Goal: Use online tool/utility: Utilize a website feature to perform a specific function

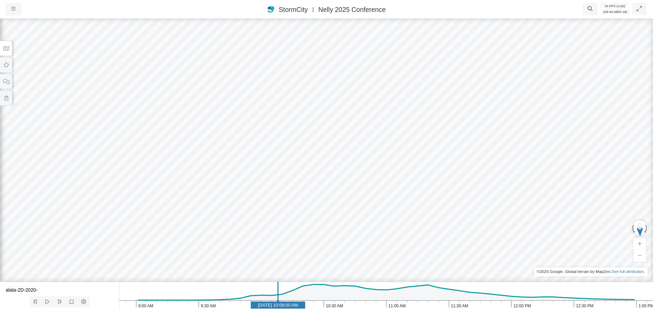
click at [141, 41] on div at bounding box center [326, 163] width 653 height 292
click at [7, 65] on icon at bounding box center [6, 64] width 5 height 5
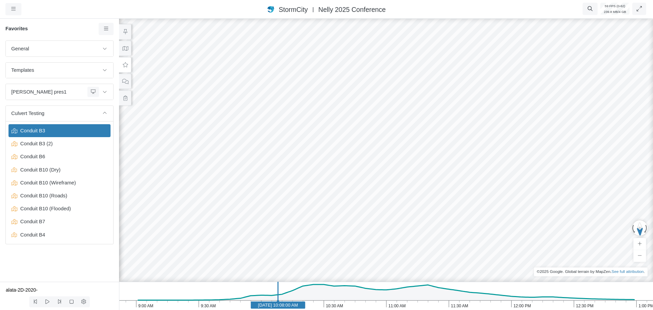
click at [29, 134] on span "Conduit B3" at bounding box center [60, 130] width 85 height 7
drag, startPoint x: 368, startPoint y: 234, endPoint x: 294, endPoint y: 244, distance: 74.8
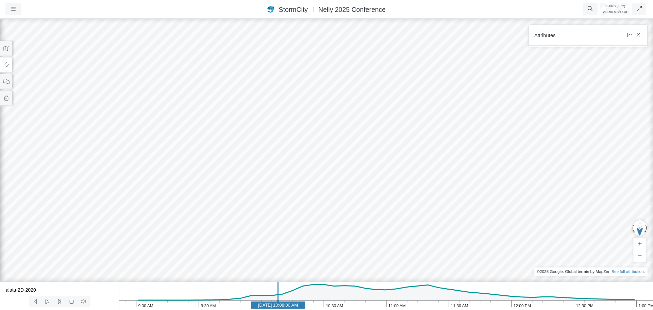
drag, startPoint x: 293, startPoint y: 235, endPoint x: 297, endPoint y: 184, distance: 51.9
click at [298, 188] on div at bounding box center [326, 163] width 653 height 292
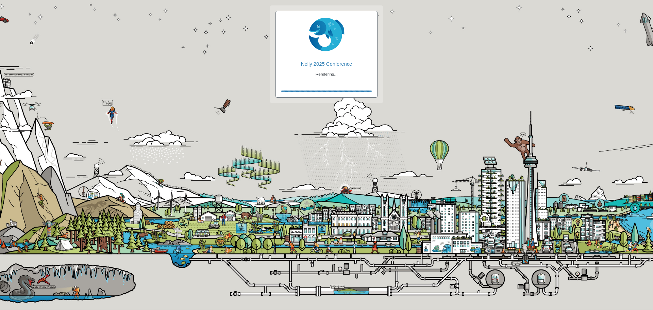
checkbox input "true"
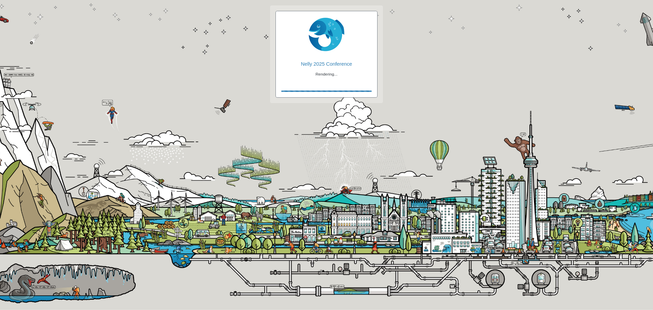
checkbox input "true"
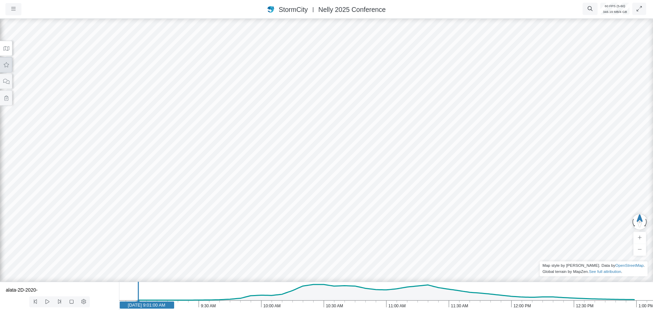
click at [5, 65] on icon at bounding box center [6, 64] width 6 height 5
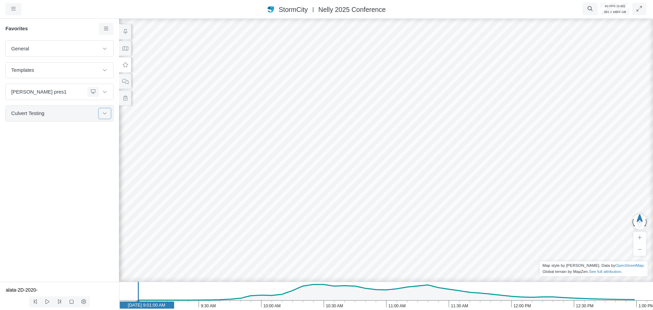
click at [108, 116] on button at bounding box center [105, 113] width 12 height 10
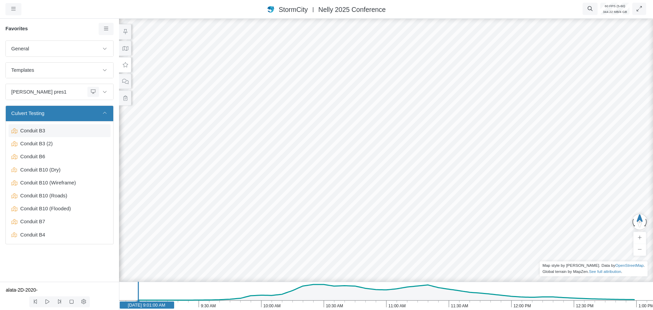
click at [51, 135] on div "Conduit B3" at bounding box center [60, 130] width 102 height 13
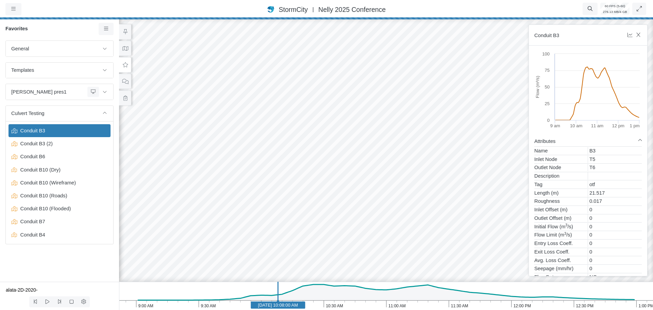
drag, startPoint x: 322, startPoint y: 164, endPoint x: 329, endPoint y: 150, distance: 15.5
click at [329, 150] on div at bounding box center [386, 163] width 653 height 292
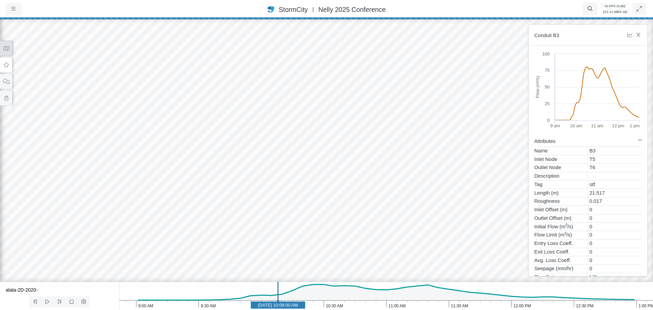
click at [3, 48] on icon at bounding box center [6, 48] width 6 height 5
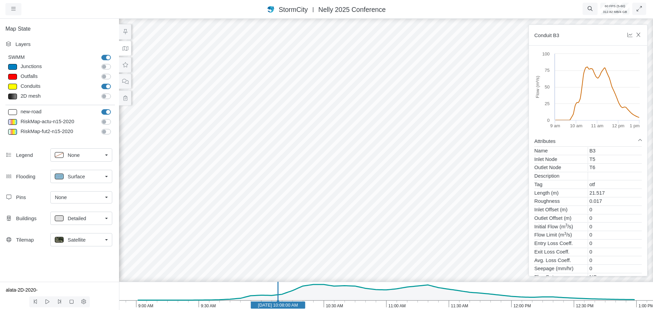
click at [114, 63] on label "Junctions" at bounding box center [114, 63] width 0 height 0
click at [106, 66] on input "Junctions" at bounding box center [103, 66] width 5 height 6
click at [114, 63] on label "Junctions" at bounding box center [114, 63] width 0 height 0
click at [105, 68] on input "Junctions" at bounding box center [103, 66] width 5 height 6
click at [114, 63] on label "Junctions" at bounding box center [114, 63] width 0 height 0
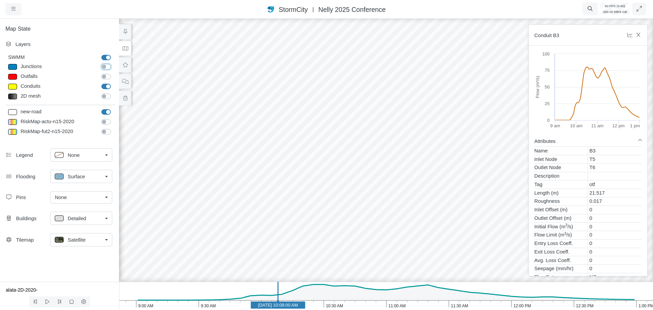
click at [107, 67] on input "Junctions" at bounding box center [103, 66] width 5 height 6
click at [114, 63] on label "Junctions" at bounding box center [114, 63] width 0 height 0
click at [106, 66] on input "Junctions" at bounding box center [103, 66] width 5 height 6
checkbox input "false"
